Goal: Task Accomplishment & Management: Use online tool/utility

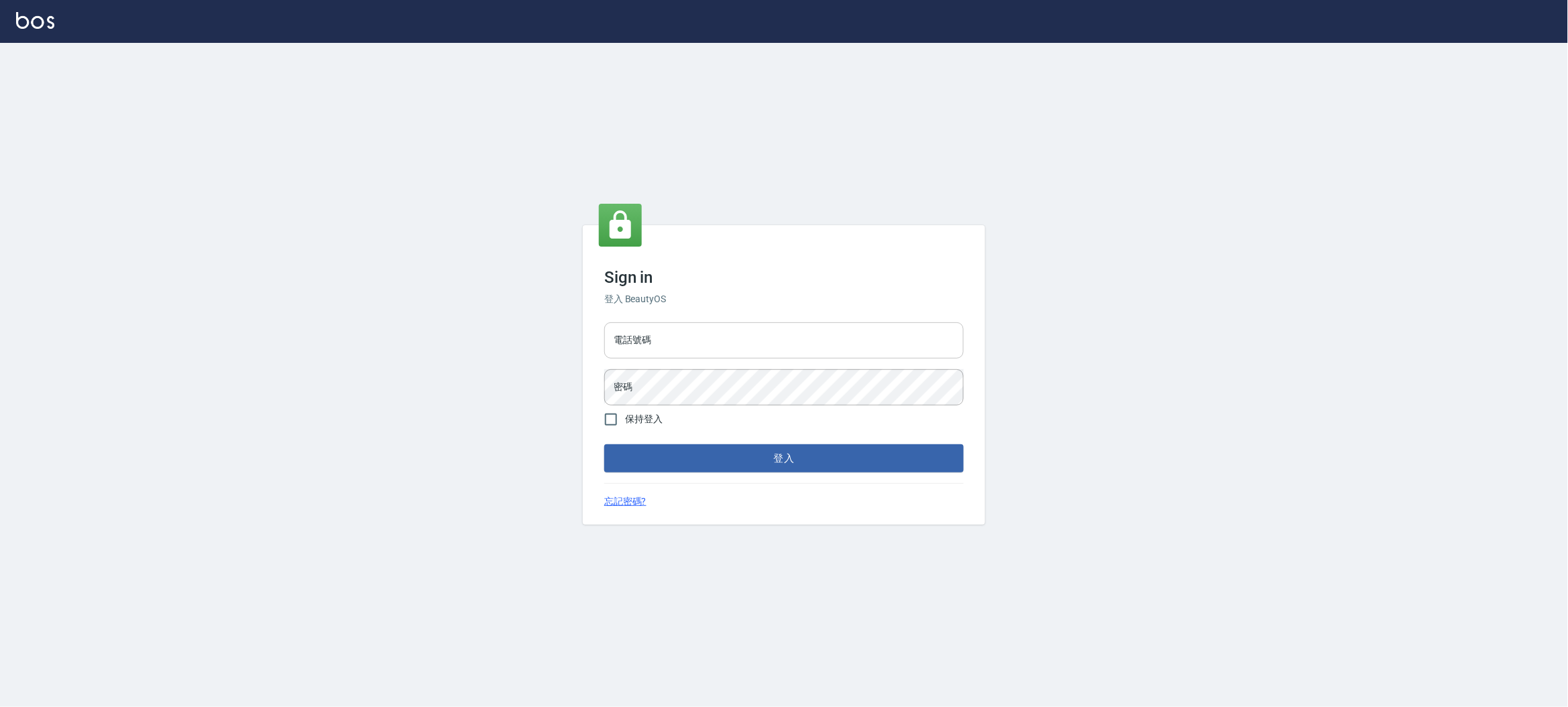
click at [698, 330] on input "電話號碼" at bounding box center [784, 340] width 360 height 37
type input "0930889212"
click at [780, 468] on button "登入" at bounding box center [784, 458] width 360 height 28
click at [499, 350] on div "Sign in 登入 BeautyOS 電話號碼 [PHONE_NUMBER] 電話號碼 密碼 密碼 保持登入 登入 忘記密碼?" at bounding box center [784, 375] width 1568 height 664
click at [668, 459] on button "登入" at bounding box center [784, 458] width 360 height 28
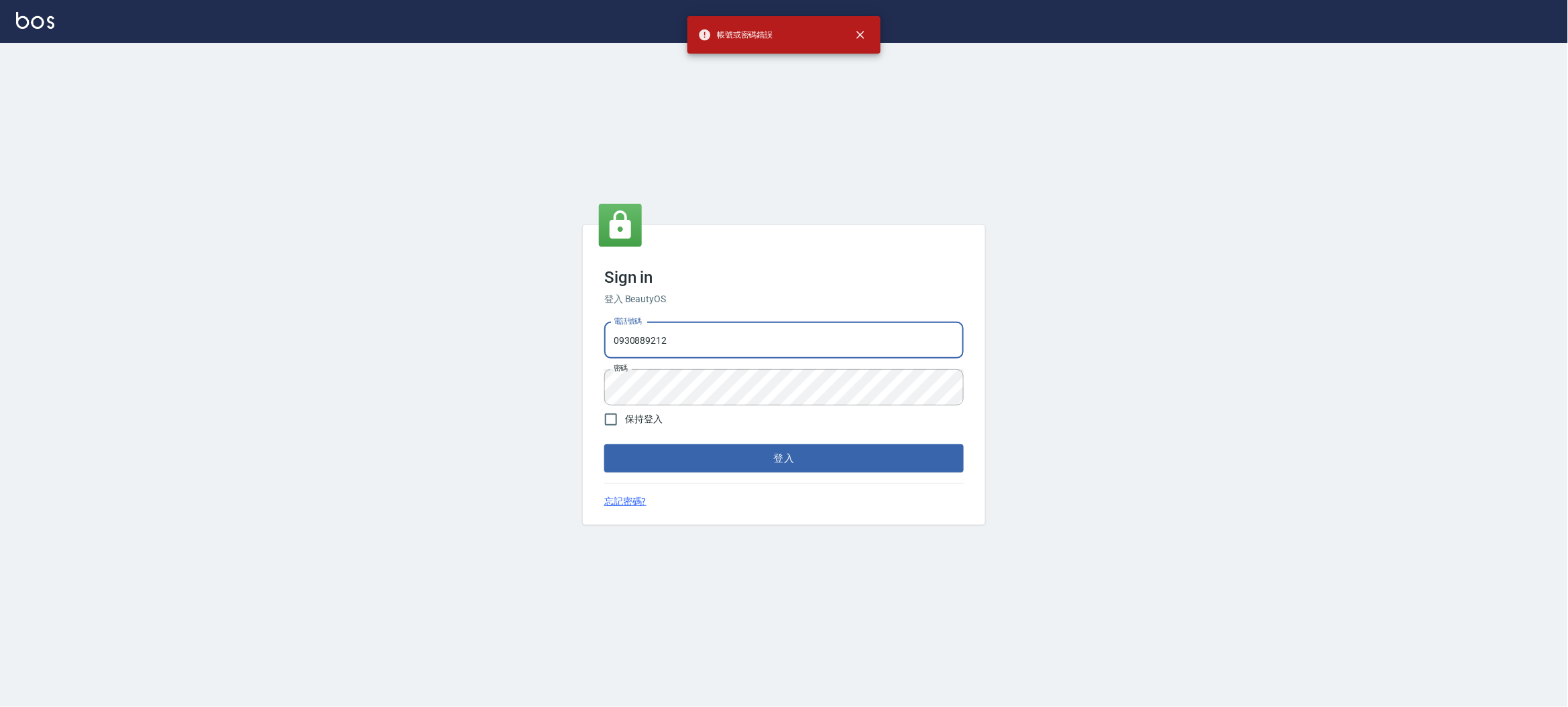
click at [653, 356] on input "0930889212" at bounding box center [784, 340] width 360 height 37
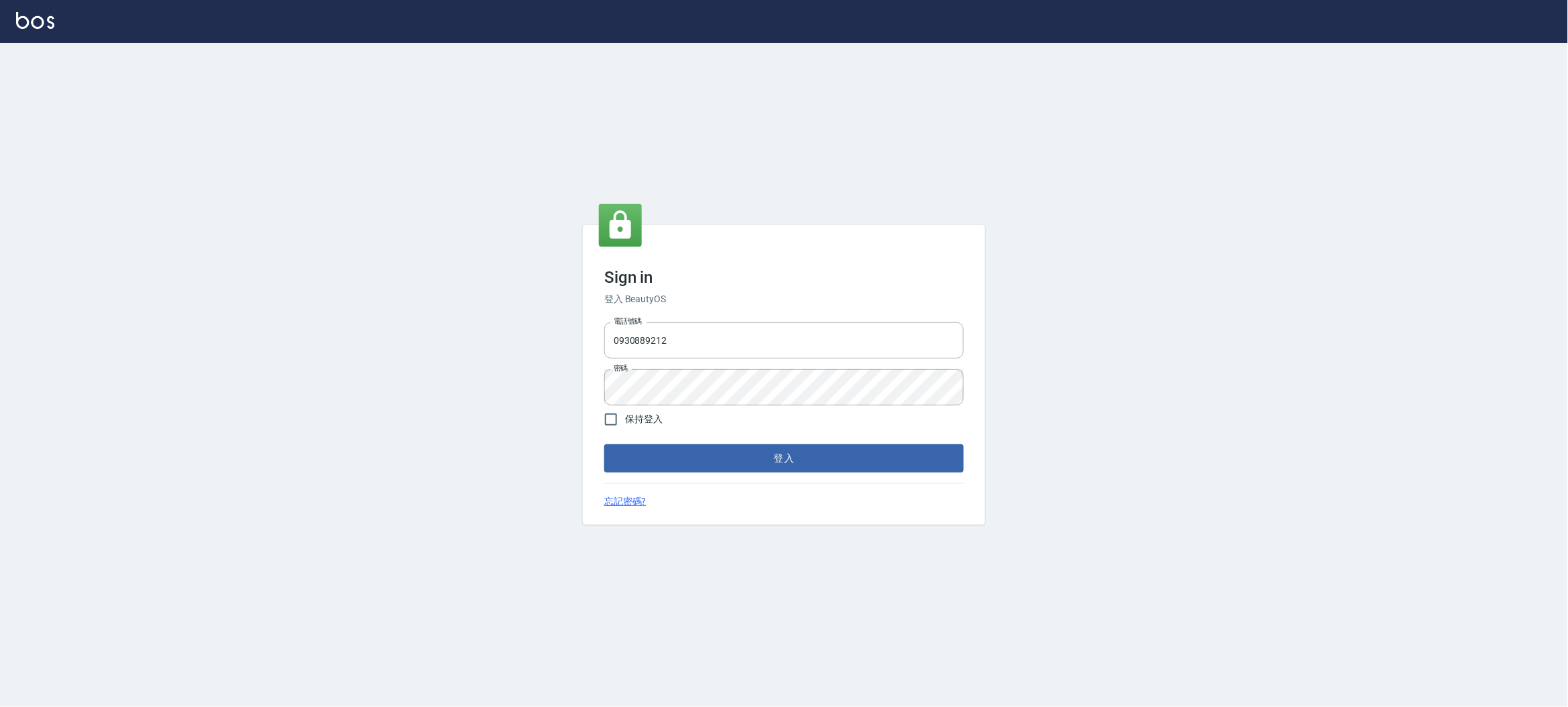
click at [678, 403] on form "電話號碼 [PHONE_NUMBER] 電話號碼 密碼 密碼 保持登入 登入" at bounding box center [784, 395] width 360 height 156
click at [604, 444] on button "登入" at bounding box center [784, 458] width 360 height 28
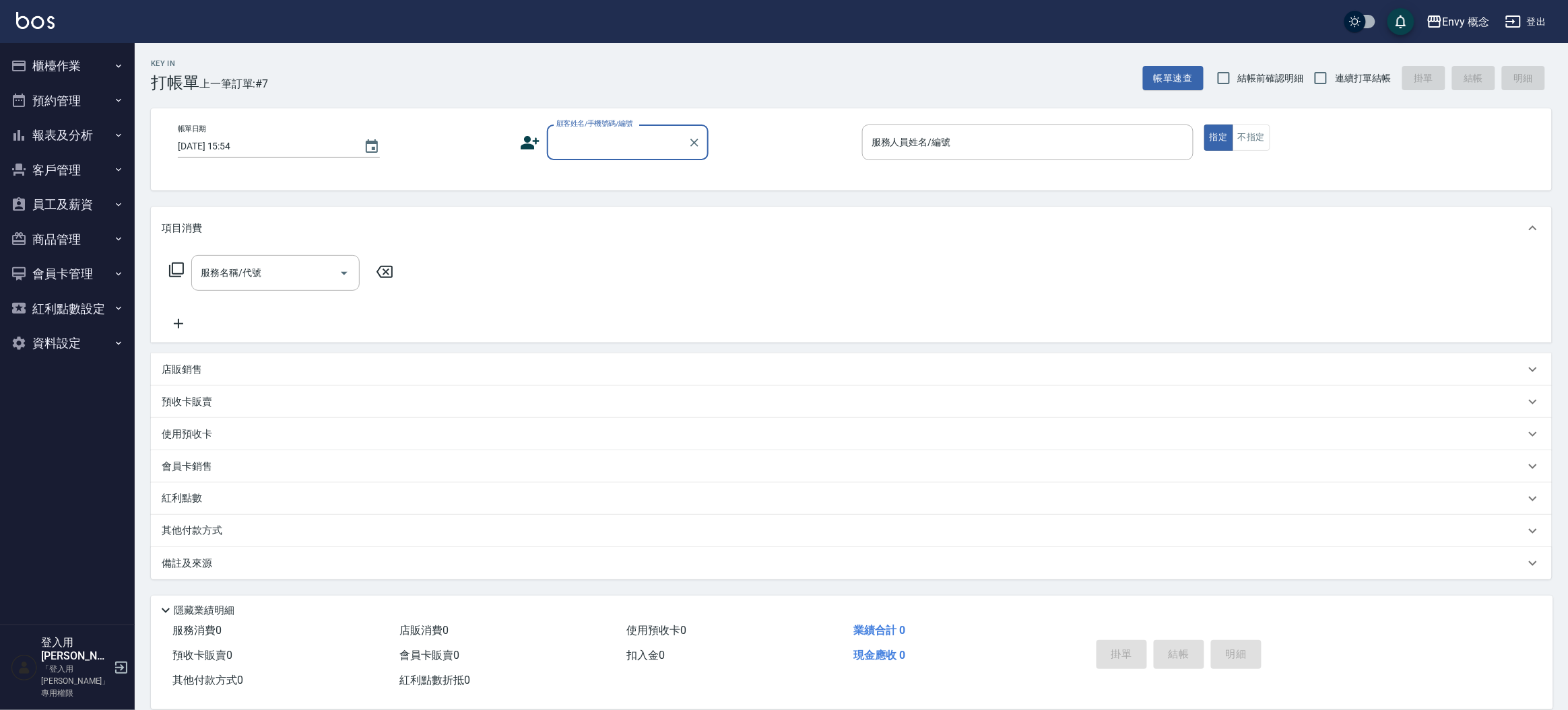
click at [65, 45] on ul "櫃檯作業 打帳單 帳單列表 掛單列表 座位開單 營業儀表板 現金收支登錄 高階收支登錄 材料自購登錄 每日結帳 排班表 現場電腦打卡 預約管理 預約管理 單日…" at bounding box center [67, 205] width 124 height 323
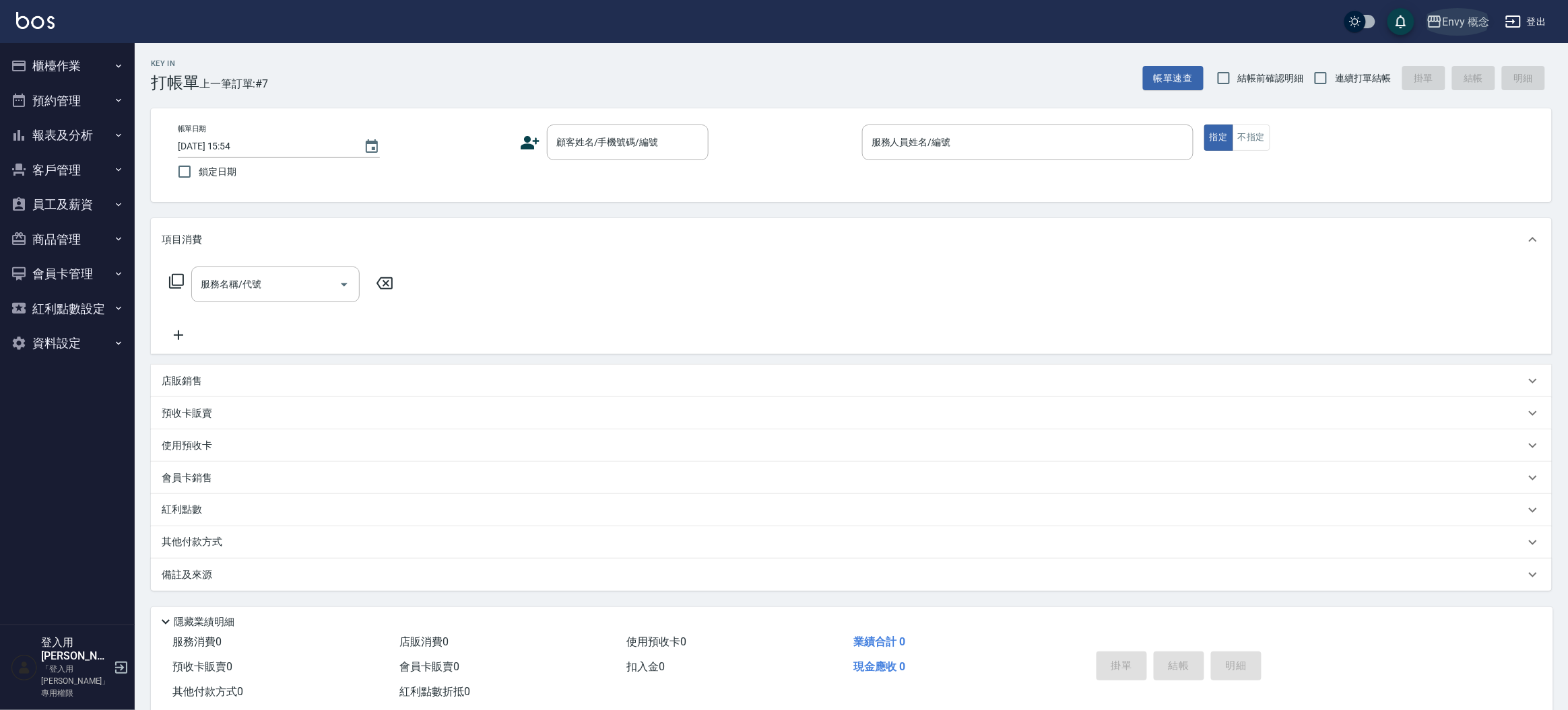
click at [1426, 27] on button "Envy 概念" at bounding box center [1458, 22] width 75 height 27
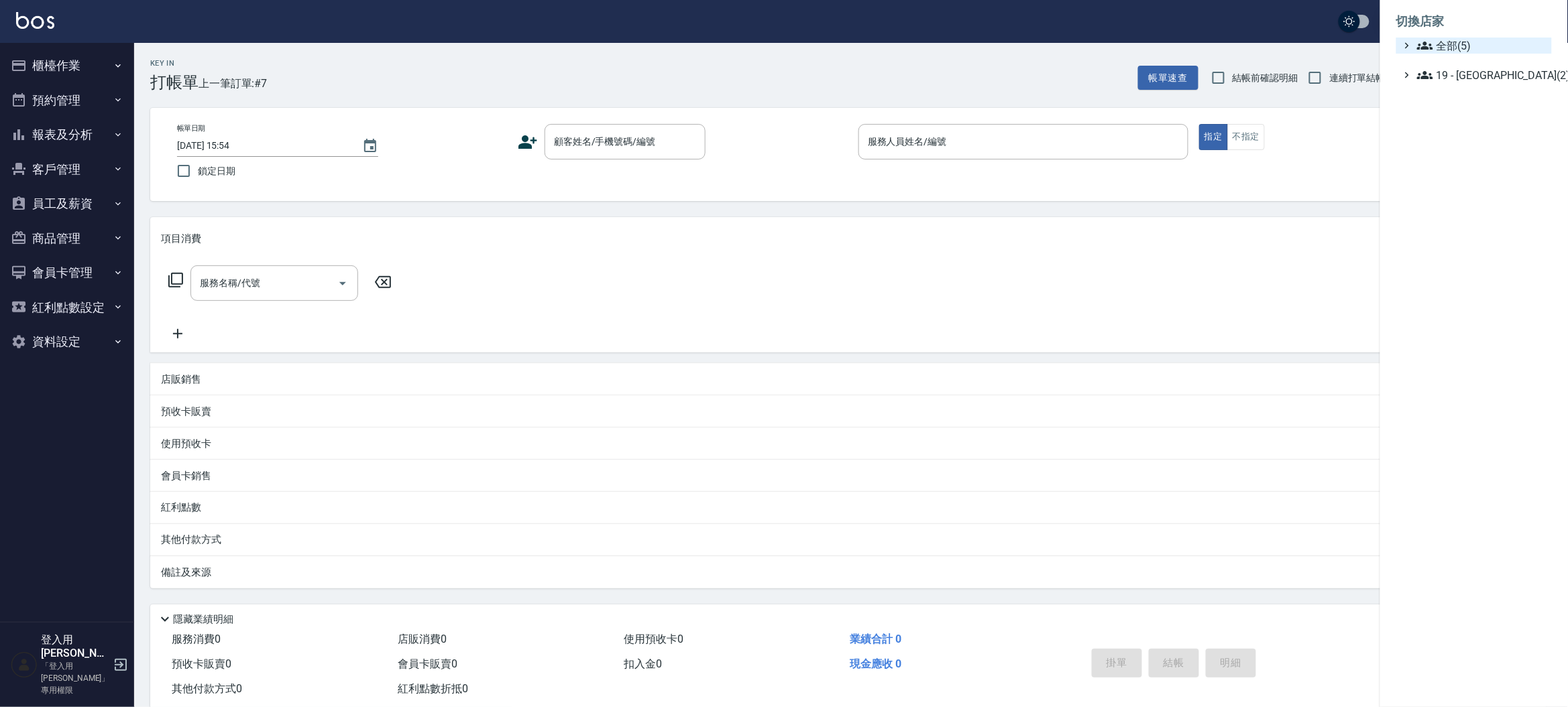
click at [1452, 52] on span "全部(5)" at bounding box center [1482, 45] width 130 height 16
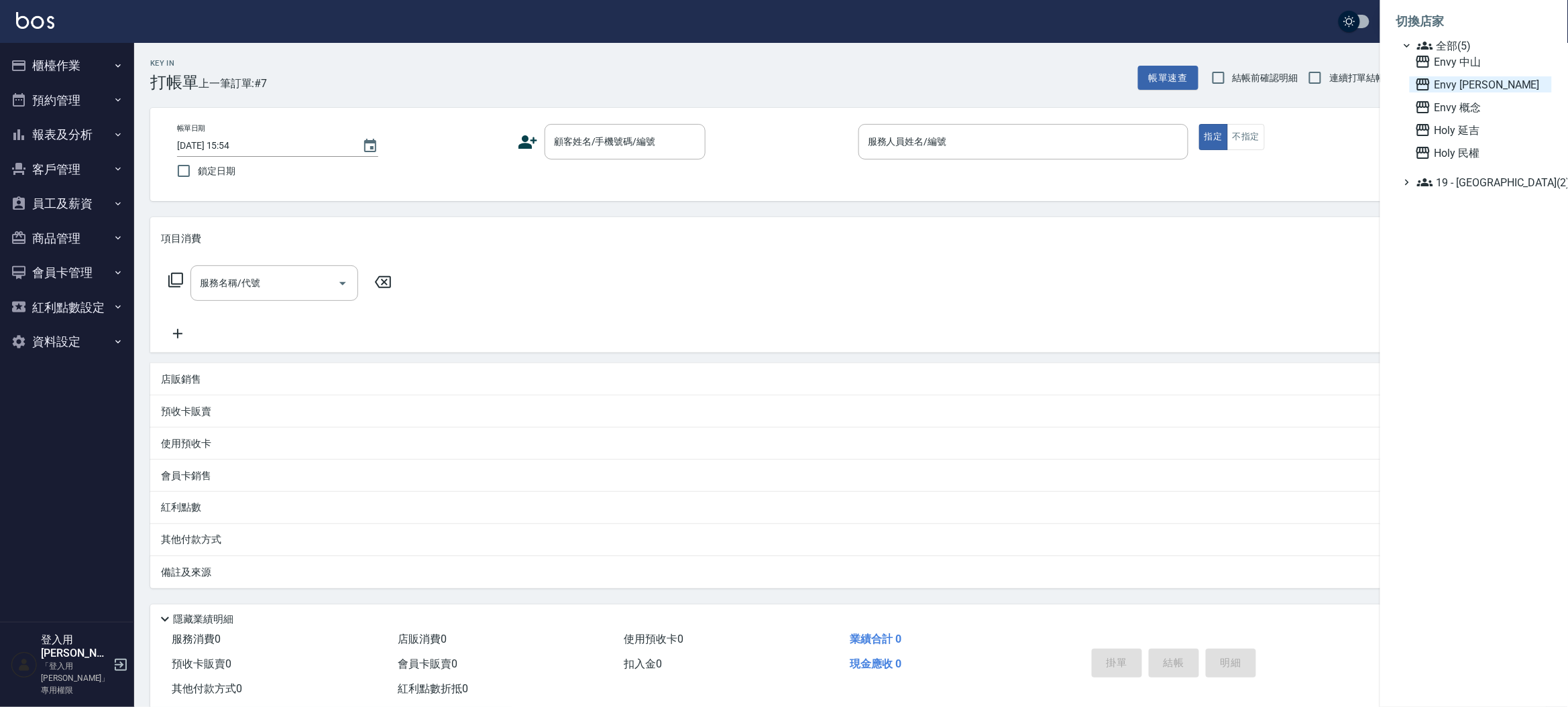
click at [1440, 79] on span "Envy [PERSON_NAME]" at bounding box center [1481, 84] width 132 height 16
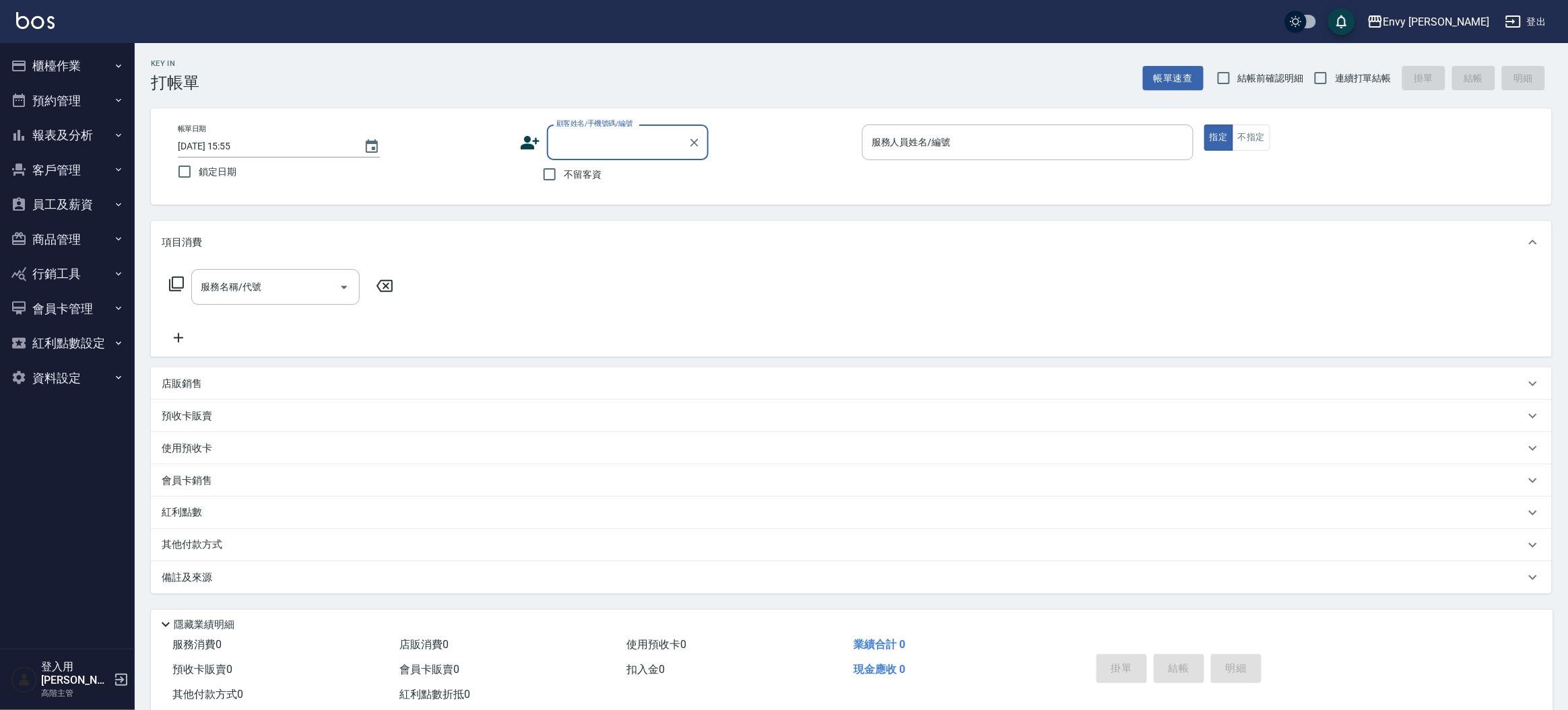
click at [642, 146] on input "顧客姓名/手機號碼/編號" at bounding box center [617, 141] width 129 height 24
drag, startPoint x: 651, startPoint y: 173, endPoint x: 537, endPoint y: 216, distance: 121.8
click at [651, 173] on li "不留客資/不留客資/null" at bounding box center [627, 177] width 161 height 23
type input "不留客資/不留客資/null"
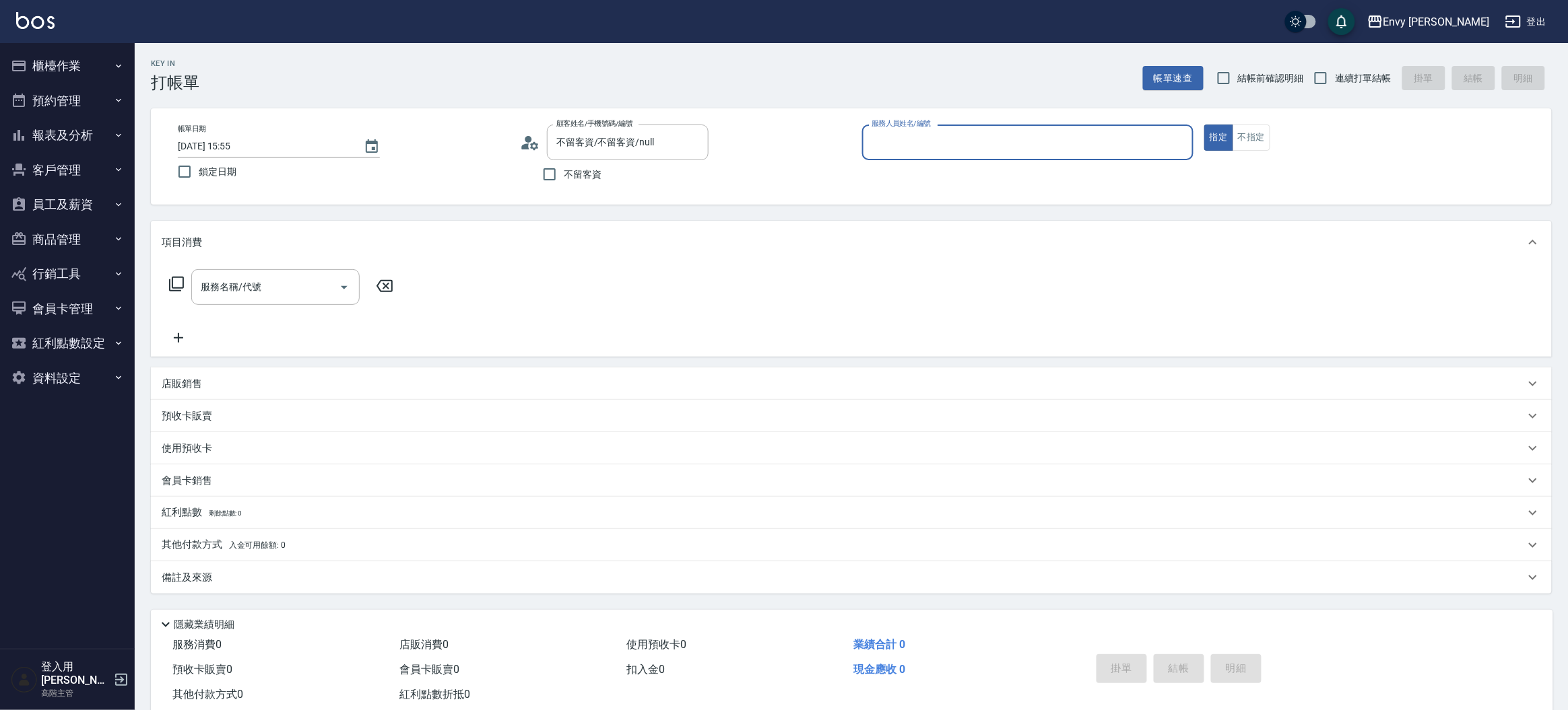
click at [559, 175] on input "不留客資" at bounding box center [549, 174] width 28 height 28
checkbox input "true"
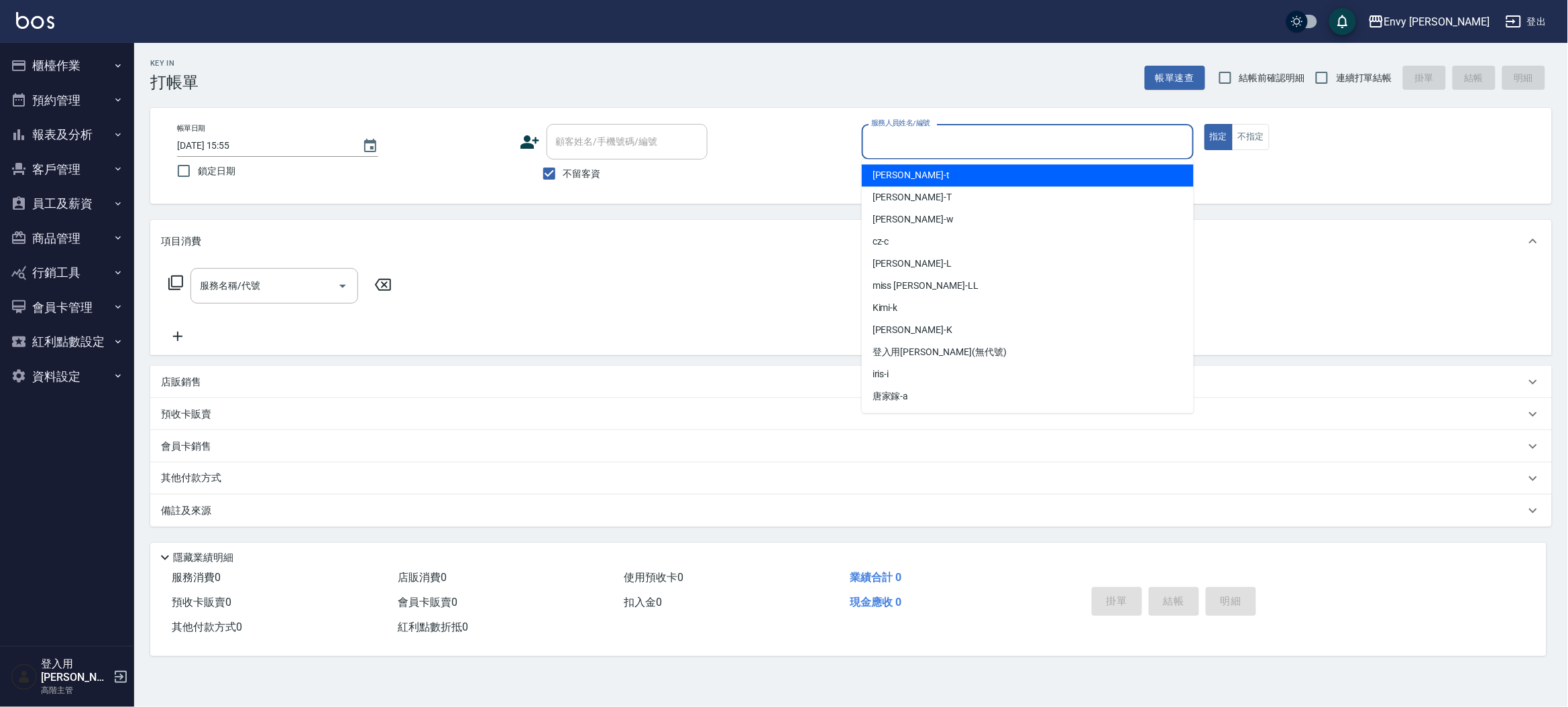
click at [1048, 144] on input "服務人員姓名/編號" at bounding box center [1028, 141] width 319 height 23
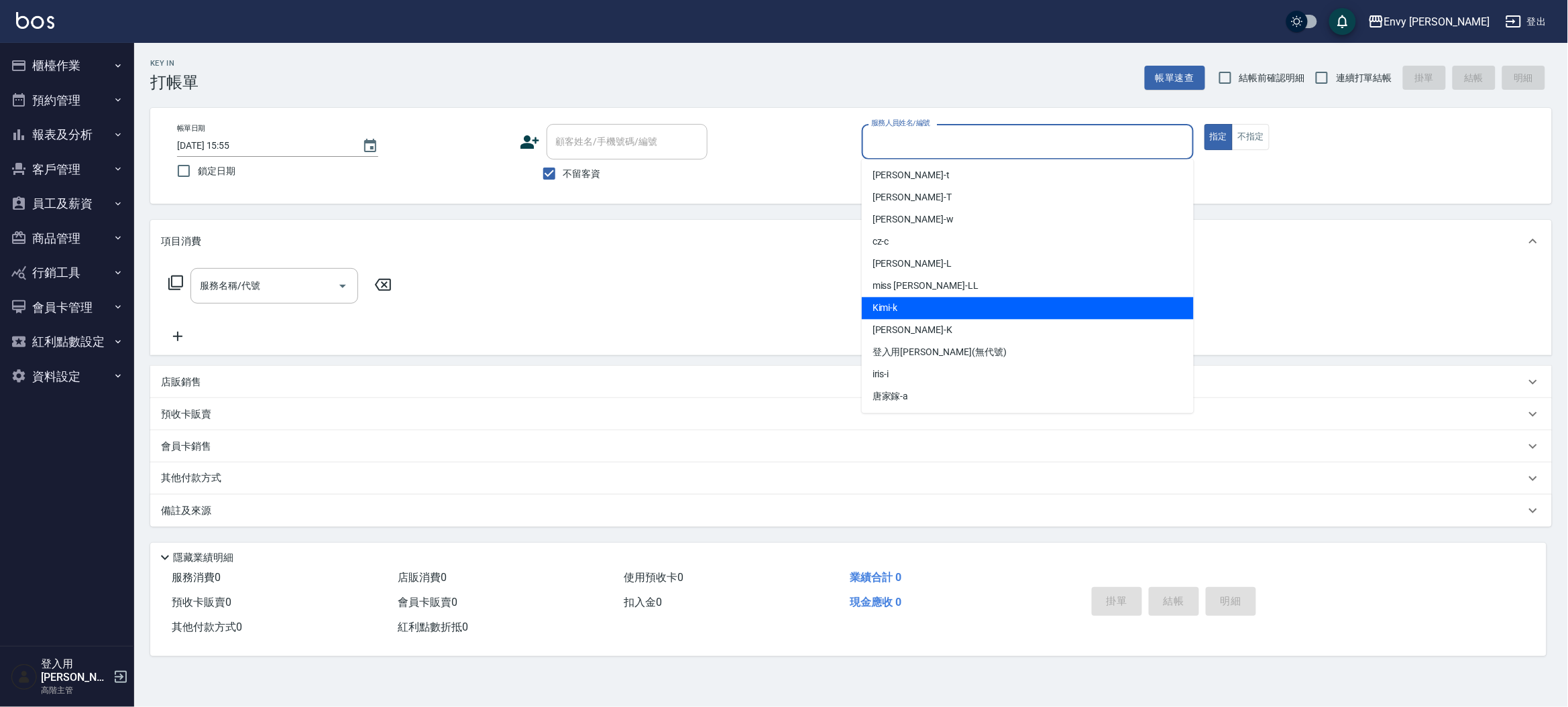
click at [983, 301] on div "Kimi -k" at bounding box center [1027, 309] width 332 height 23
type input "Kimi-k"
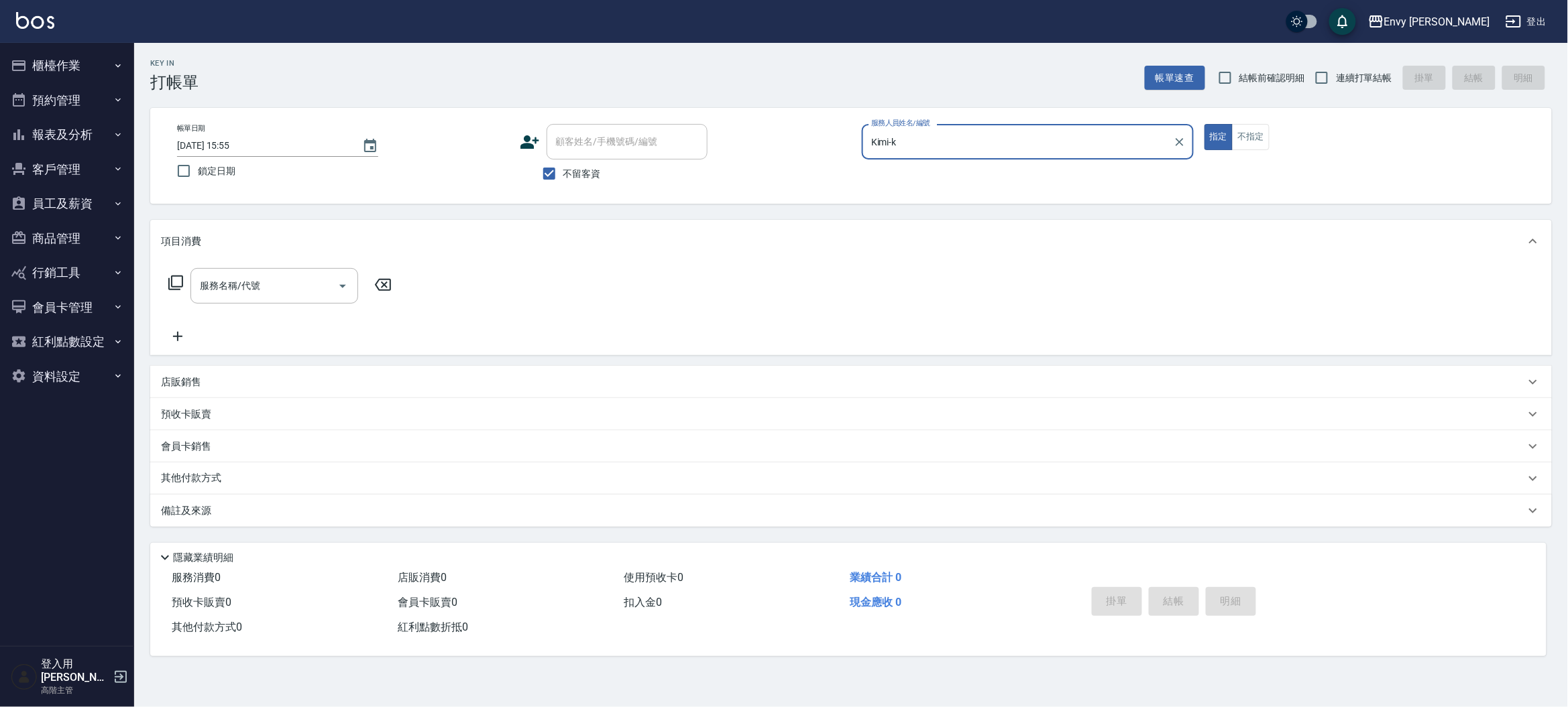
click at [255, 287] on input "服務名稱/代號" at bounding box center [264, 285] width 135 height 23
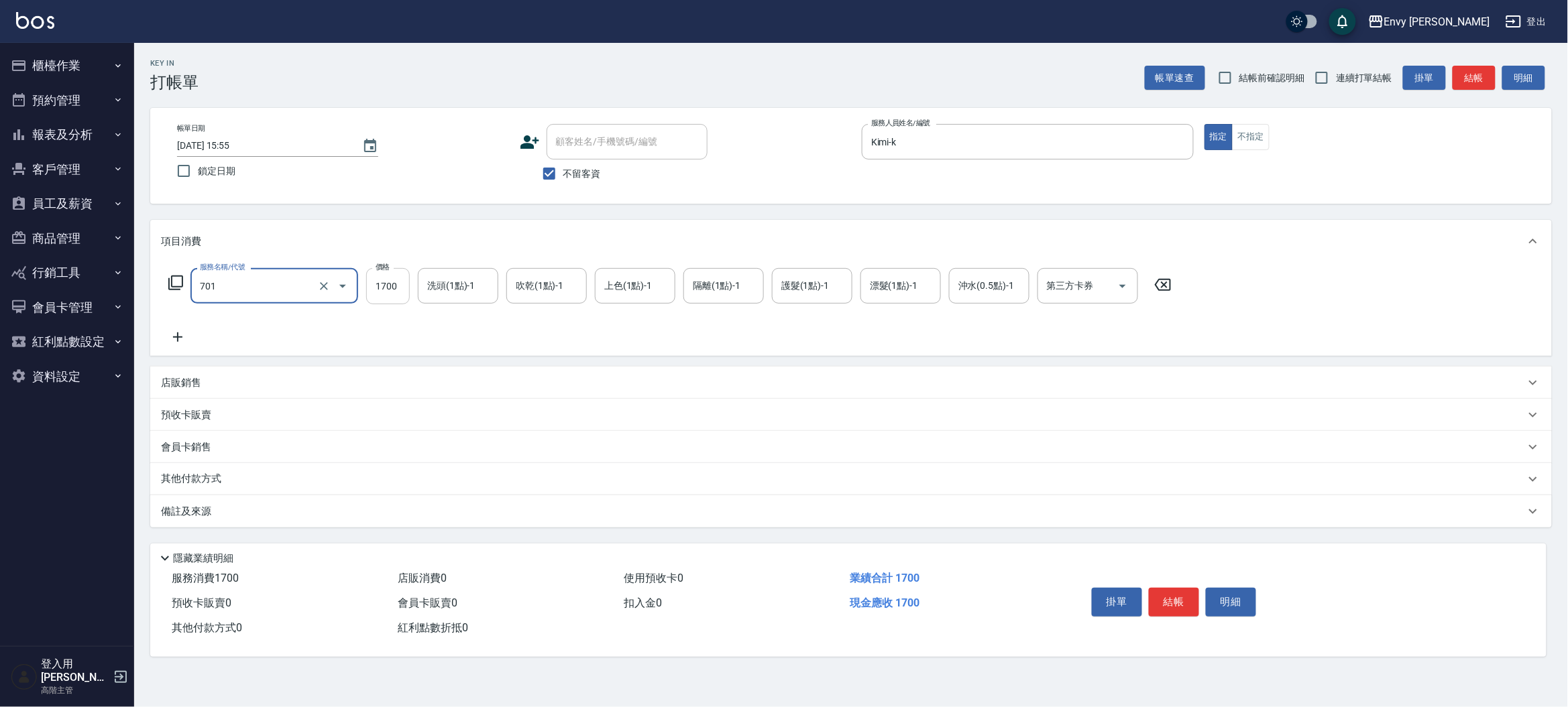
type input "701 染髮(701)"
click at [406, 293] on input "1700" at bounding box center [388, 286] width 43 height 37
type input "4298"
click at [1161, 606] on button "結帳" at bounding box center [1174, 602] width 51 height 28
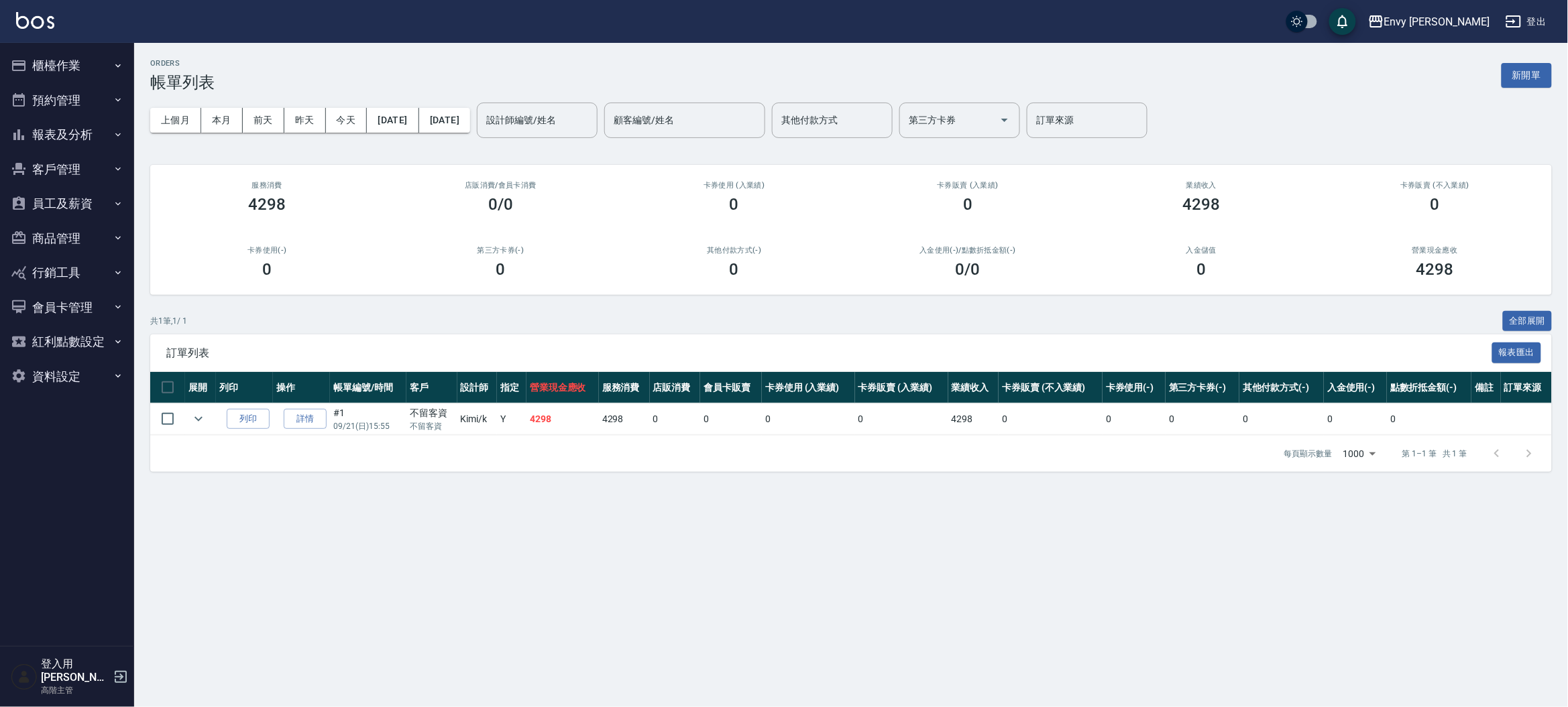
click at [331, 435] on div "訂單列表 報表匯出 展開 列印 操作 帳單編號/時間 客戶 設計師 指定 營業現金應收 服務消費 店販消費 會員卡販賣 卡券使用 (入業績) 卡券販賣 (入業…" at bounding box center [851, 403] width 1402 height 137
click at [322, 421] on link "詳情" at bounding box center [305, 419] width 43 height 21
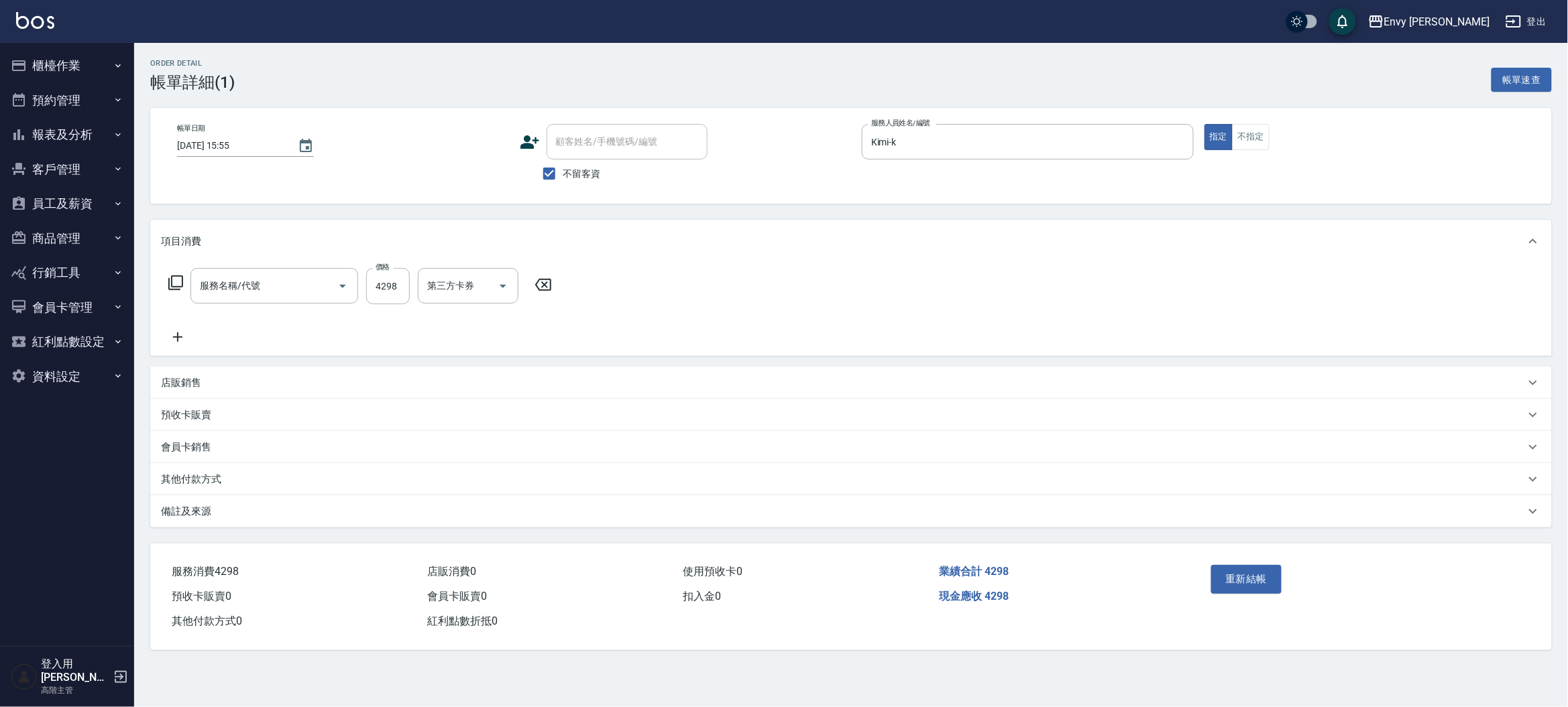
type input "2025/09/21 15:55"
checkbox input "true"
type input "Kimi-k"
type input "701 染髮(701)"
click at [385, 286] on input "4298" at bounding box center [388, 286] width 43 height 37
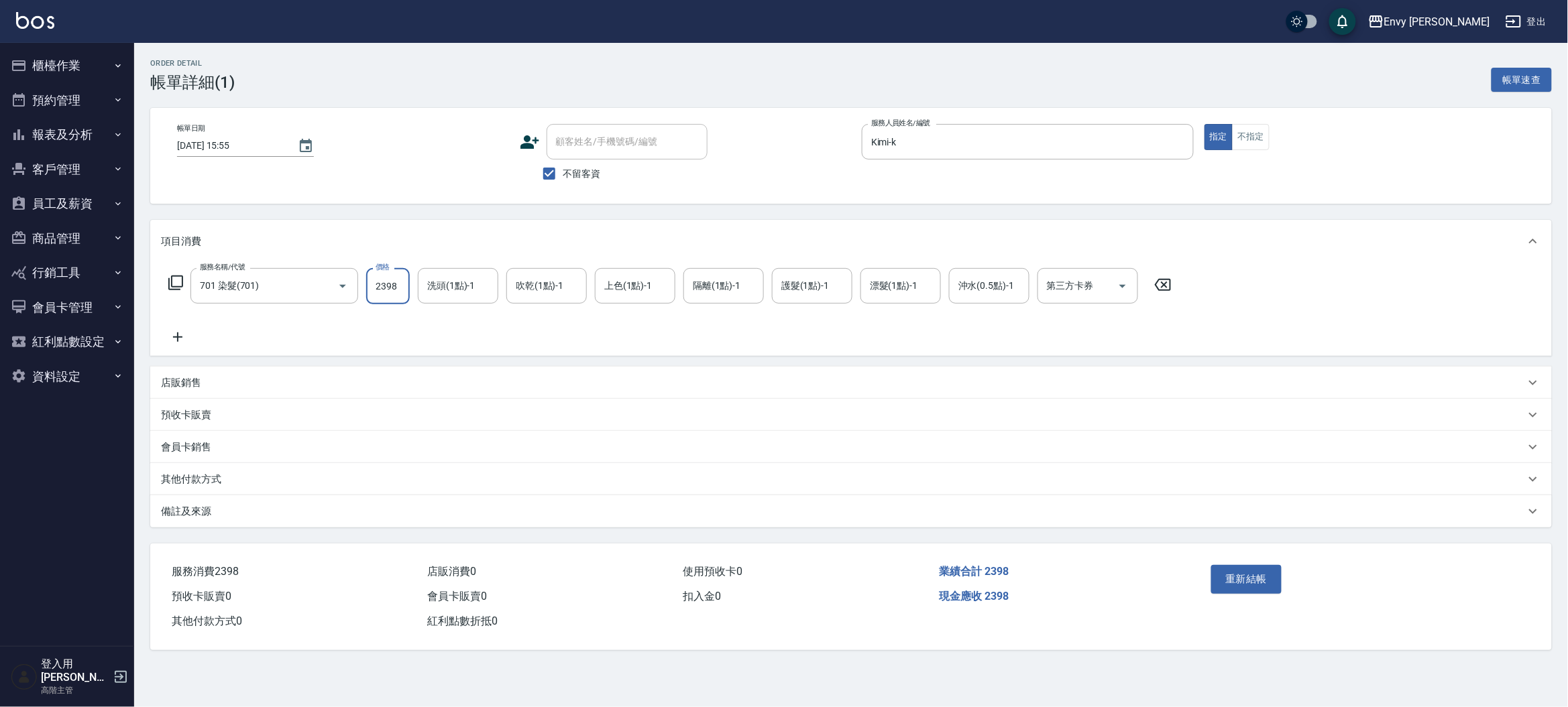
type input "2398"
click at [207, 385] on div "店販銷售" at bounding box center [843, 382] width 1364 height 14
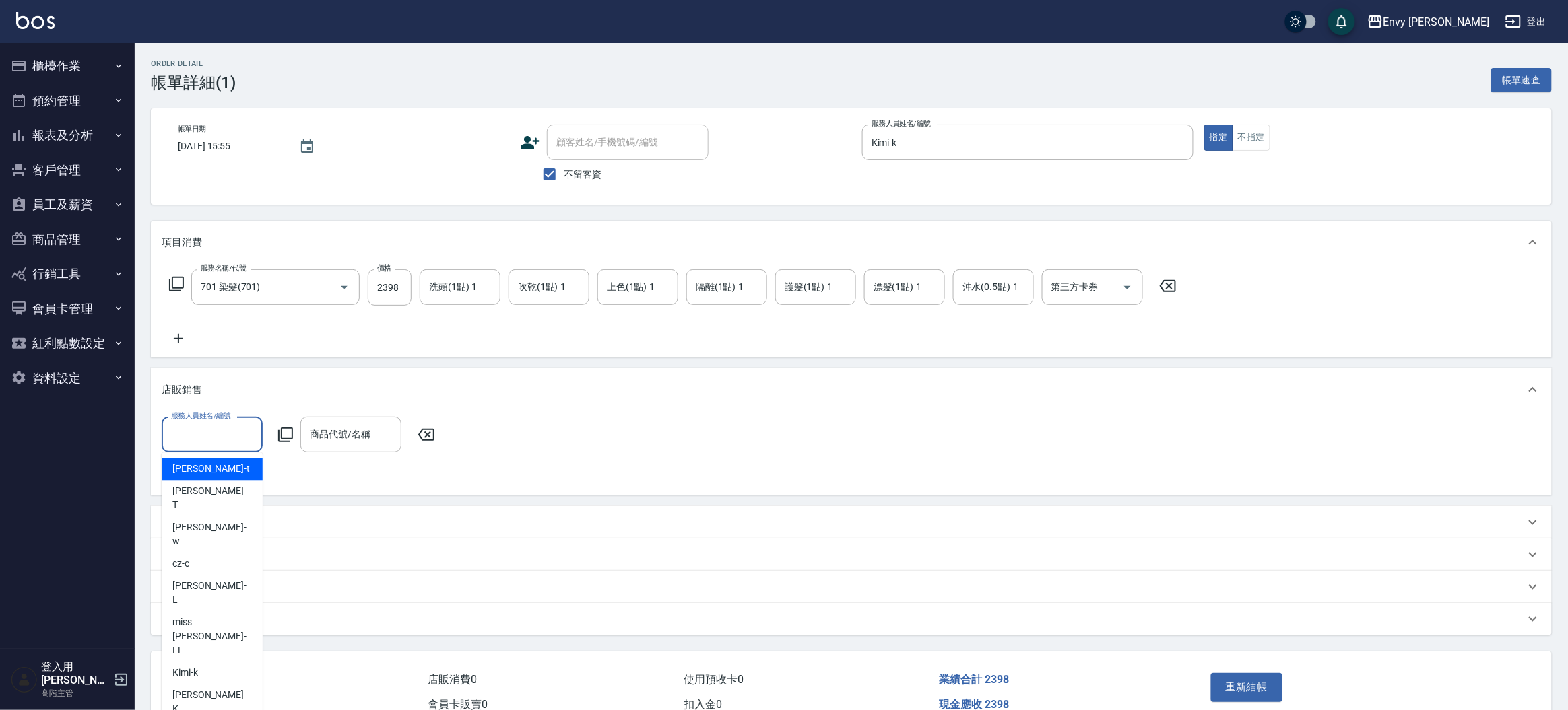
click at [199, 434] on input "服務人員姓名/編號" at bounding box center [212, 434] width 89 height 24
click at [229, 662] on div "Kimi -k" at bounding box center [211, 673] width 101 height 23
type input "Kimi-k"
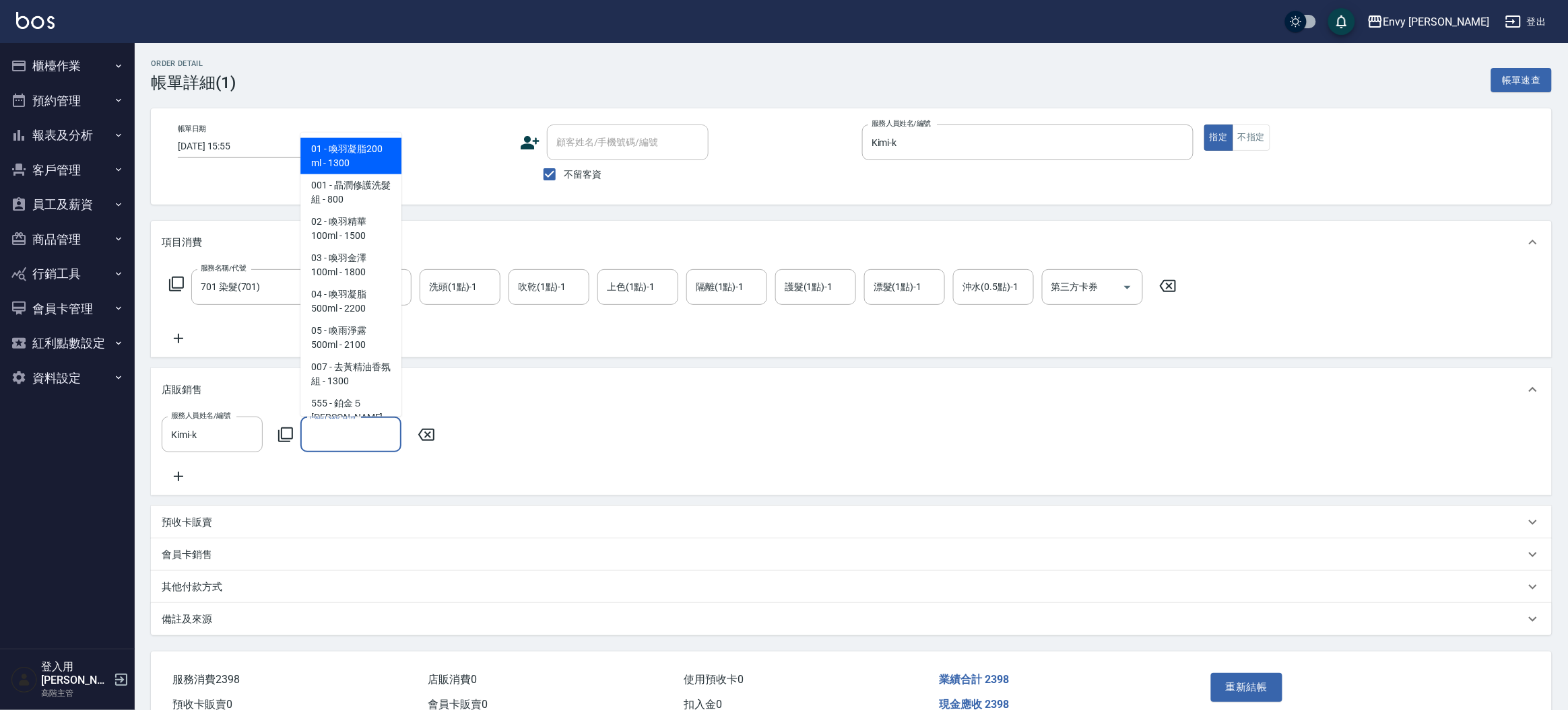
click at [333, 438] on input "商品代號/名稱" at bounding box center [351, 434] width 89 height 24
click at [342, 276] on span "03 - 喚羽金澤100ml - 1800" at bounding box center [350, 265] width 101 height 37
type input "喚羽金澤100ml"
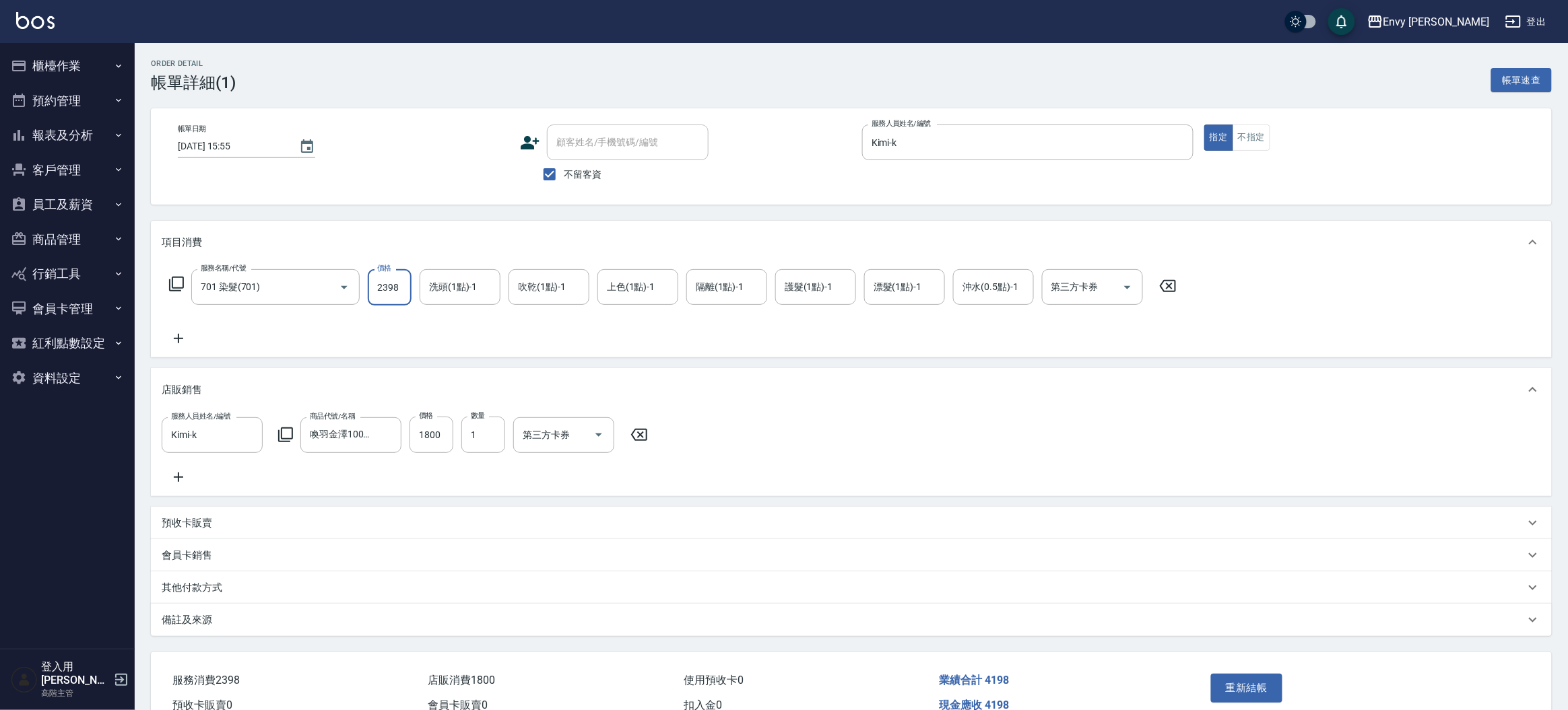
click at [387, 286] on input "2398" at bounding box center [390, 288] width 43 height 37
click at [385, 294] on input "2398" at bounding box center [390, 288] width 43 height 37
click at [386, 290] on input "2398" at bounding box center [390, 288] width 43 height 37
type input "2498"
click at [1217, 689] on button "重新結帳" at bounding box center [1246, 687] width 72 height 28
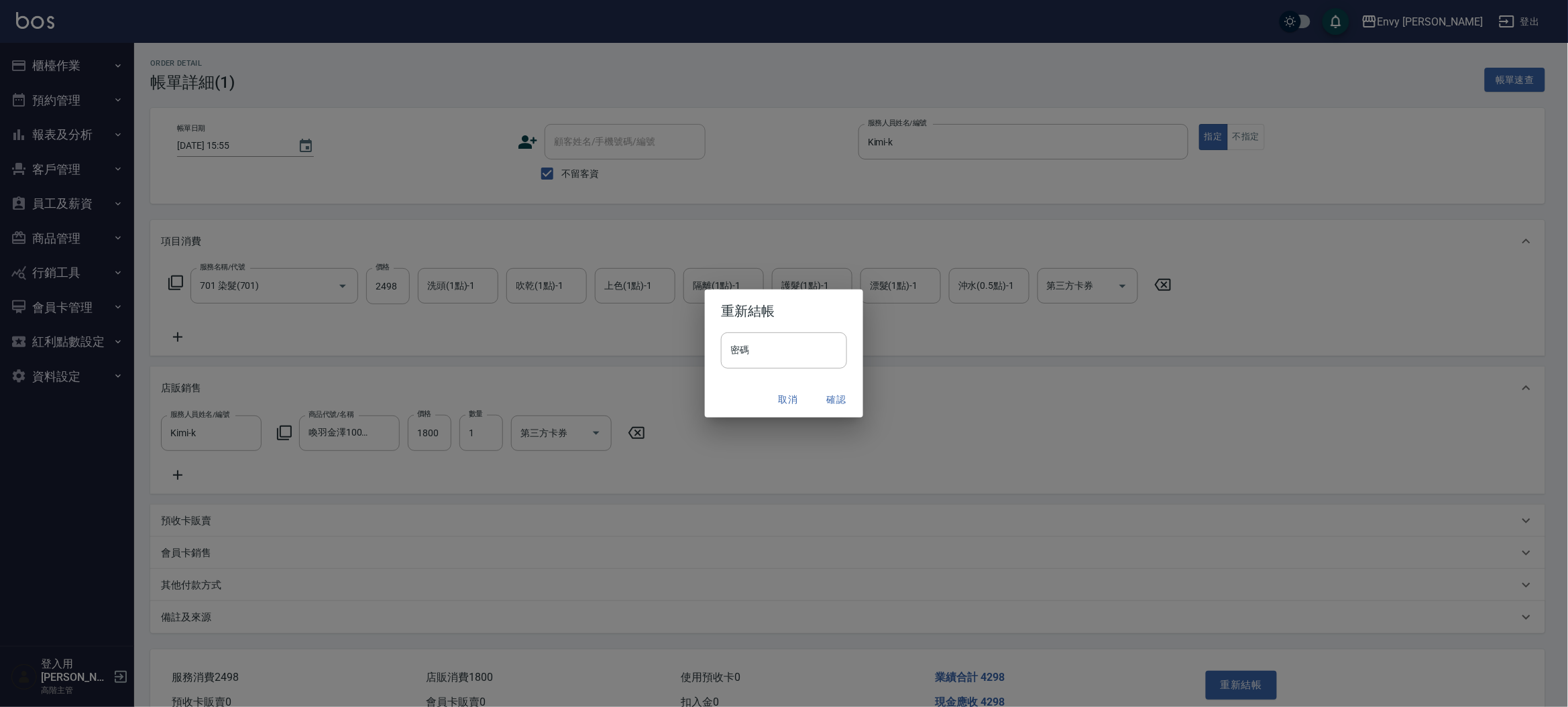
click at [747, 327] on h2 "重新結帳" at bounding box center [784, 311] width 158 height 43
click at [754, 354] on input "密碼" at bounding box center [784, 350] width 126 height 37
type input "****"
click at [839, 392] on button "確認" at bounding box center [836, 400] width 43 height 24
